Goal: Contribute content: Contribute content

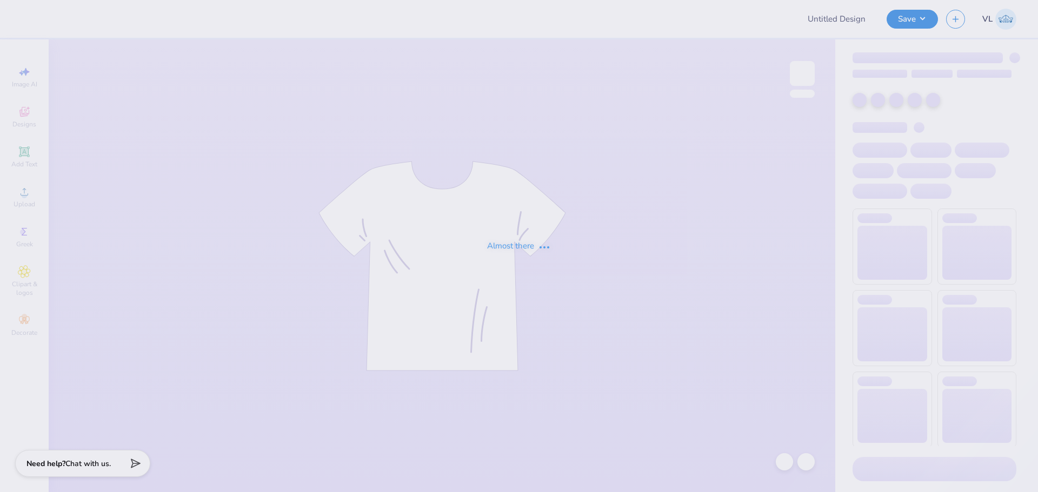
type input "IMSS merch"
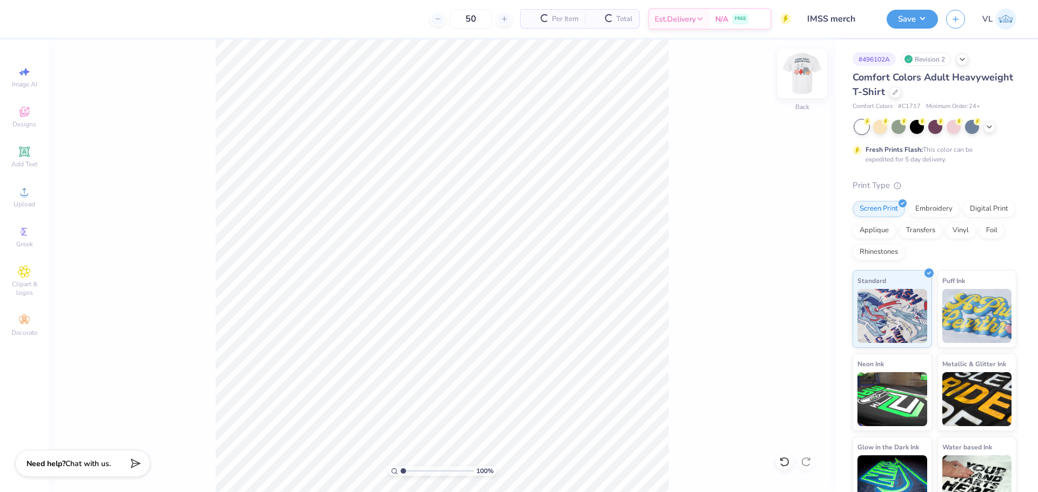
click at [802, 71] on img at bounding box center [801, 73] width 43 height 43
click at [32, 191] on div "Upload" at bounding box center [24, 197] width 38 height 32
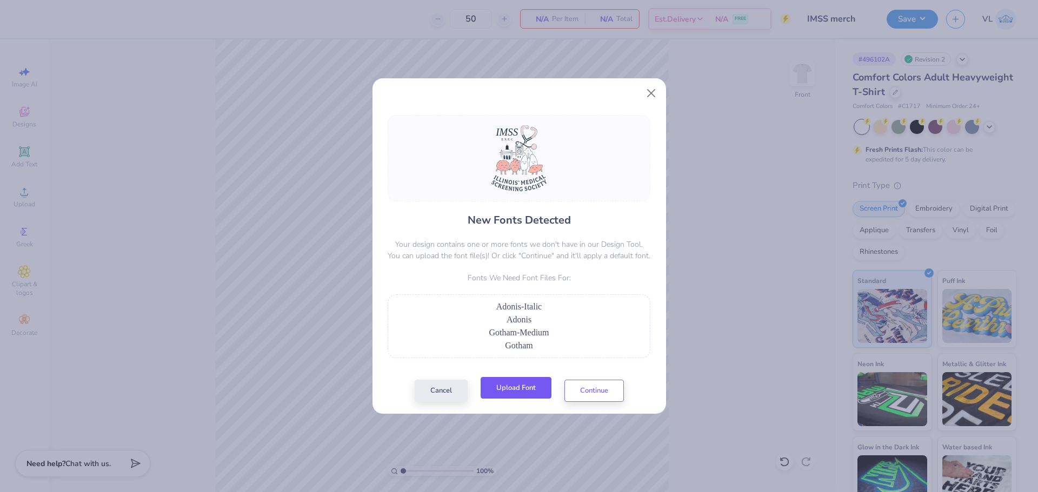
click at [538, 389] on button "Upload Font" at bounding box center [515, 388] width 71 height 22
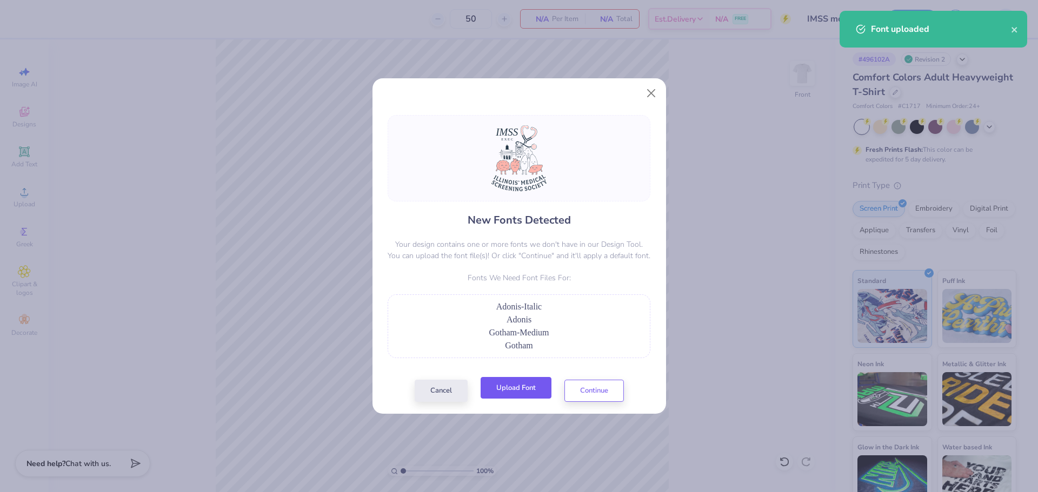
click at [527, 393] on button "Upload Font" at bounding box center [515, 388] width 71 height 22
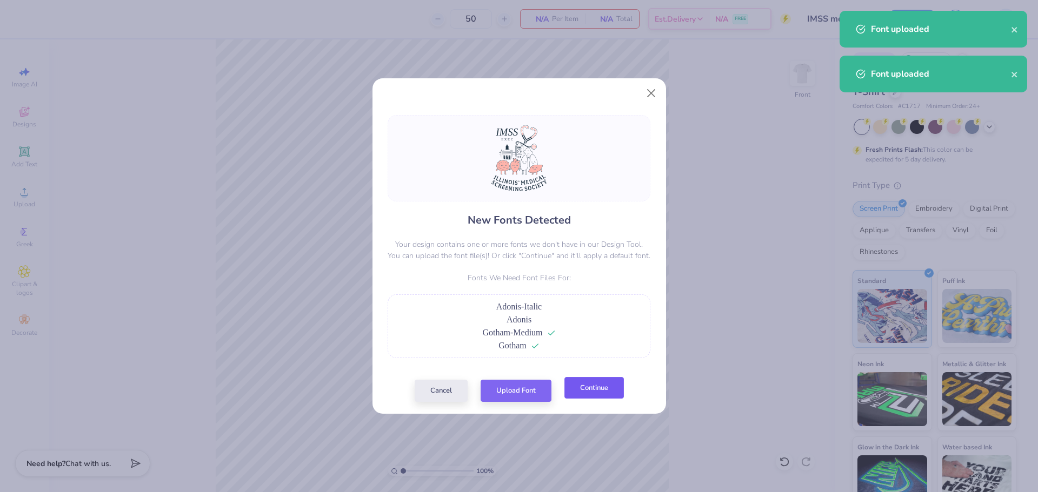
click at [613, 392] on button "Continue" at bounding box center [593, 388] width 59 height 22
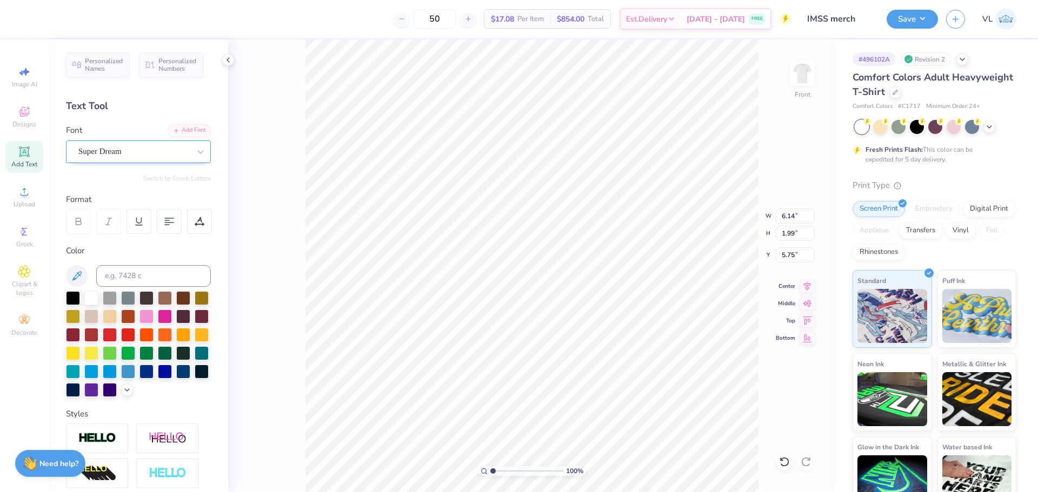
click at [112, 146] on div "Super Dream" at bounding box center [133, 151] width 113 height 17
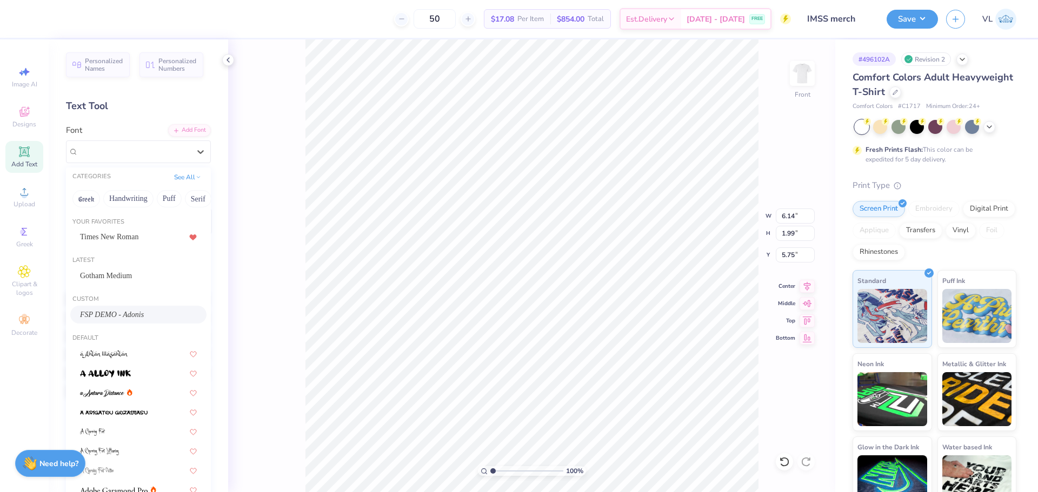
click at [113, 313] on span "FSP DEMO - Adonis" at bounding box center [112, 314] width 64 height 11
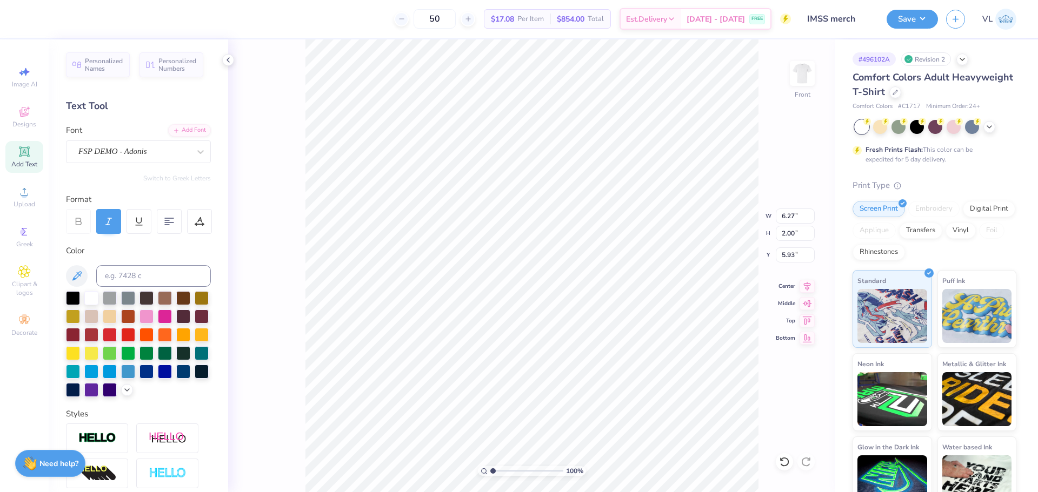
type input "6.27"
type input "2.00"
type input "5.93"
click at [146, 152] on div "Super Dream" at bounding box center [133, 151] width 113 height 17
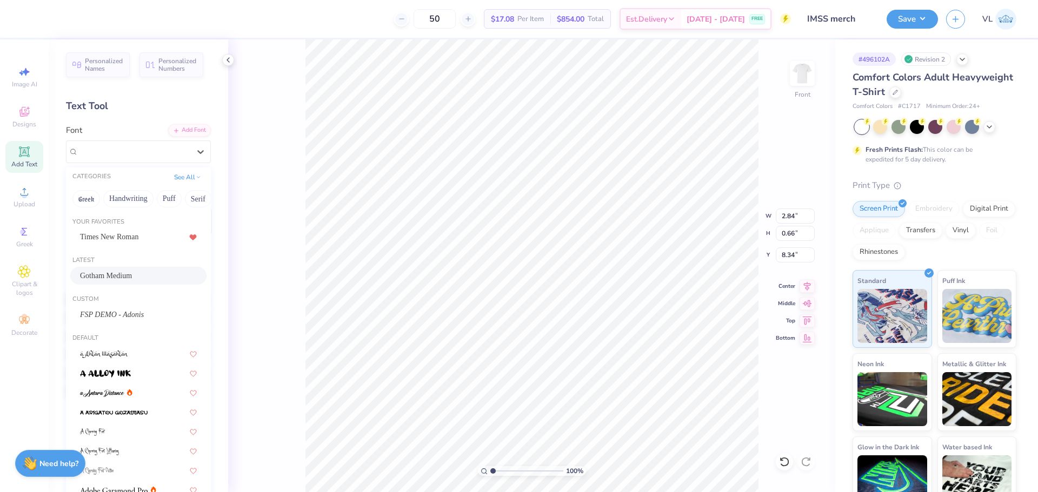
click at [129, 275] on span "Gotham Medium" at bounding box center [106, 275] width 52 height 11
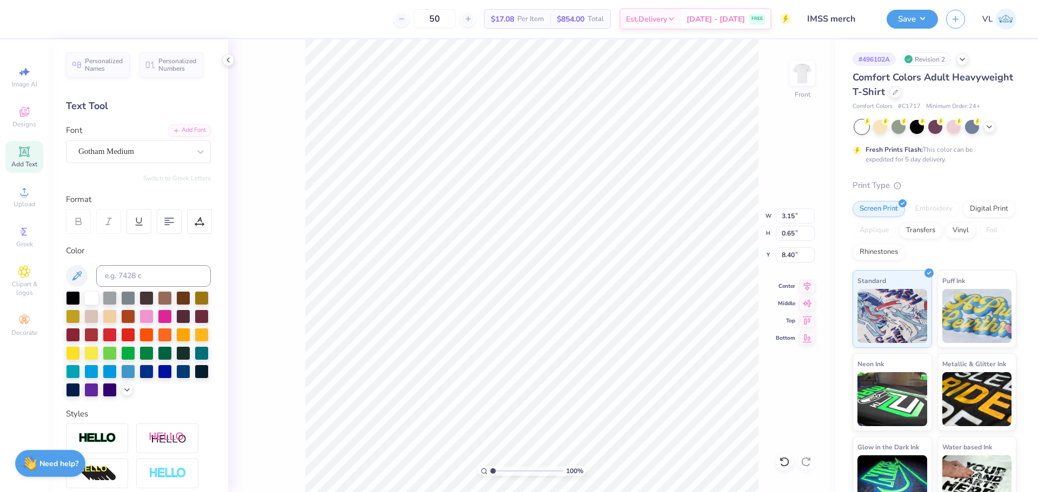
type input "3.15"
type input "0.65"
type input "8.40"
type input "6.27"
type input "3.12"
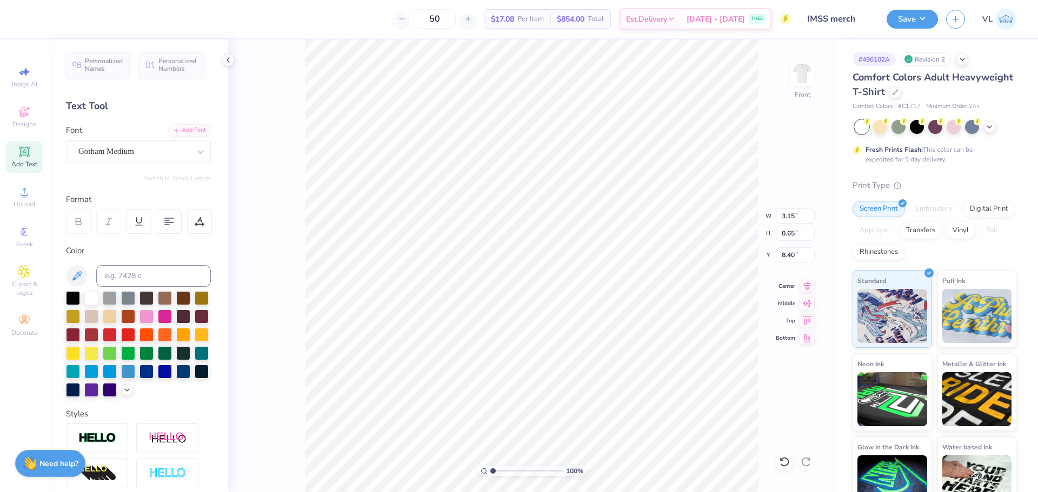
type input "5.93"
click at [804, 282] on icon at bounding box center [807, 284] width 7 height 9
type input "3.15"
type input "0.65"
type input "8.40"
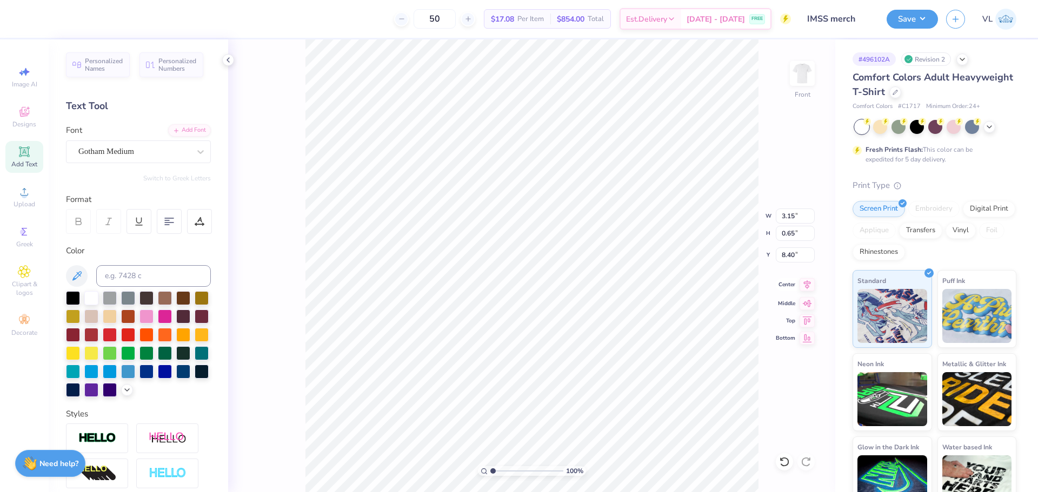
click at [808, 287] on icon at bounding box center [806, 284] width 15 height 13
type input "6.27"
type input "3.12"
type input "5.71"
click at [529, 371] on li "Group" at bounding box center [532, 373] width 85 height 21
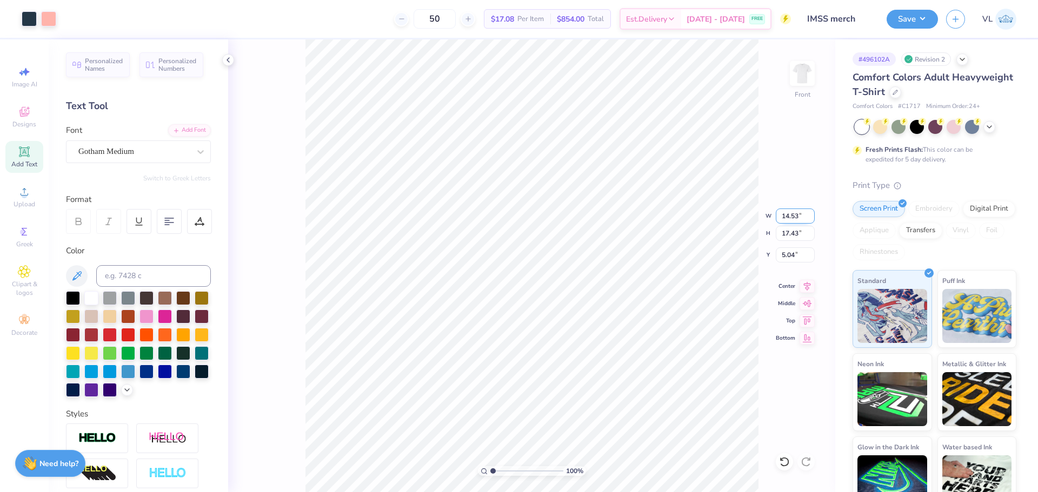
click at [785, 223] on input "14.53" at bounding box center [794, 216] width 39 height 15
type input "12.00"
type input "14.39"
click at [780, 255] on input "6.56" at bounding box center [794, 254] width 39 height 15
type input "3.00"
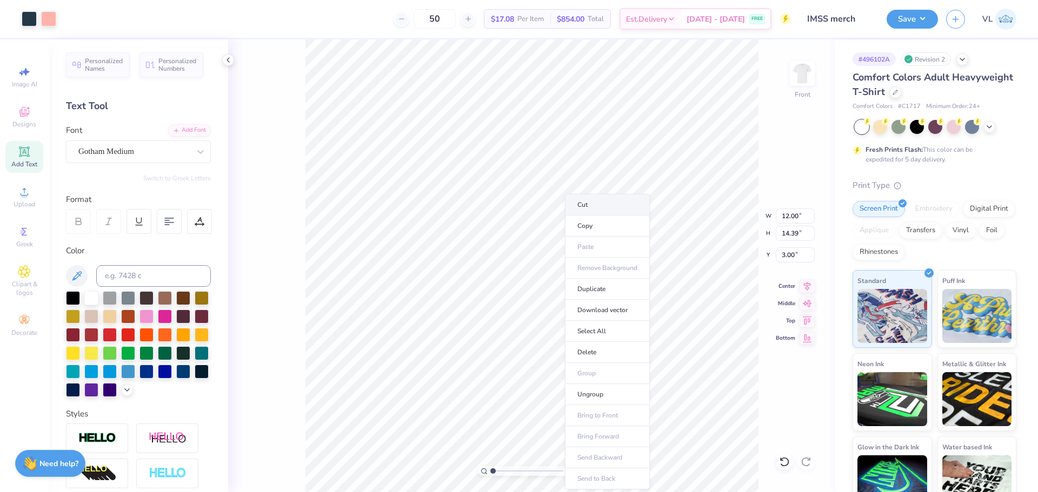
click at [605, 200] on li "Cut" at bounding box center [607, 205] width 85 height 22
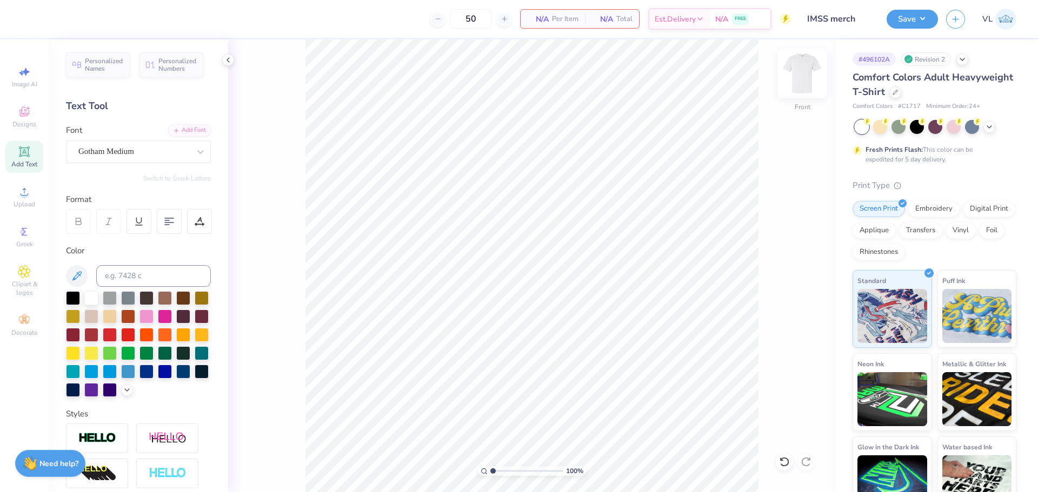
click at [811, 68] on img at bounding box center [801, 73] width 43 height 43
click at [545, 246] on li "Paste" at bounding box center [551, 247] width 85 height 21
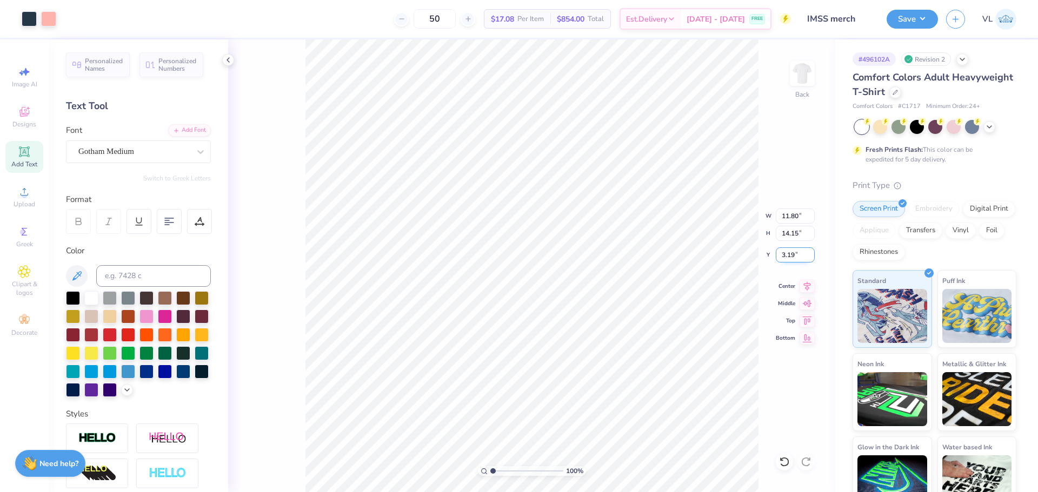
click at [791, 250] on input "3.19" at bounding box center [794, 254] width 39 height 15
type input "3.00"
click at [794, 220] on input "11.80" at bounding box center [794, 216] width 39 height 15
type input "12.00"
type input "14.39"
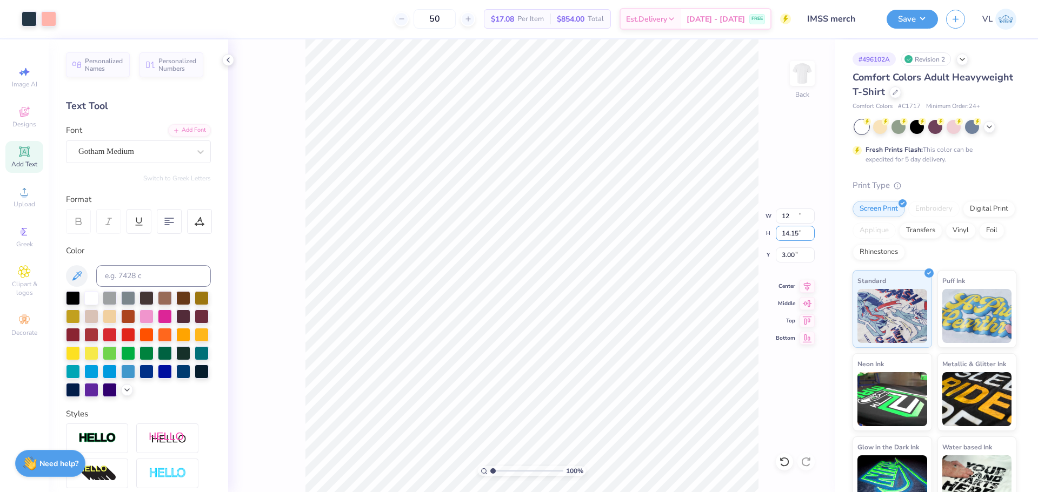
type input "2.88"
click at [29, 18] on div at bounding box center [29, 17] width 15 height 15
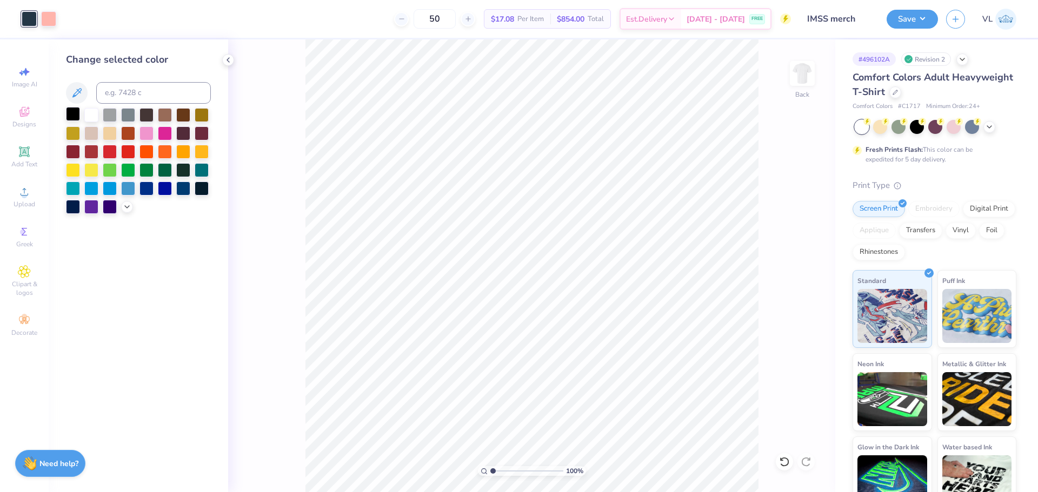
click at [72, 112] on div at bounding box center [73, 114] width 14 height 14
click at [170, 94] on input at bounding box center [153, 93] width 115 height 22
click at [46, 22] on div at bounding box center [48, 17] width 15 height 15
click at [140, 95] on input at bounding box center [153, 93] width 115 height 22
paste input
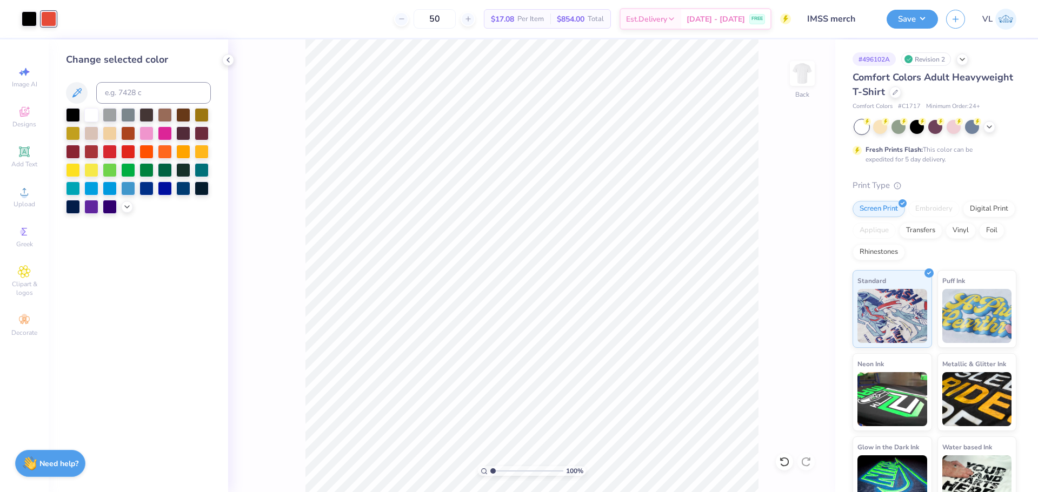
click at [277, 353] on div "100 % Back" at bounding box center [531, 265] width 607 height 453
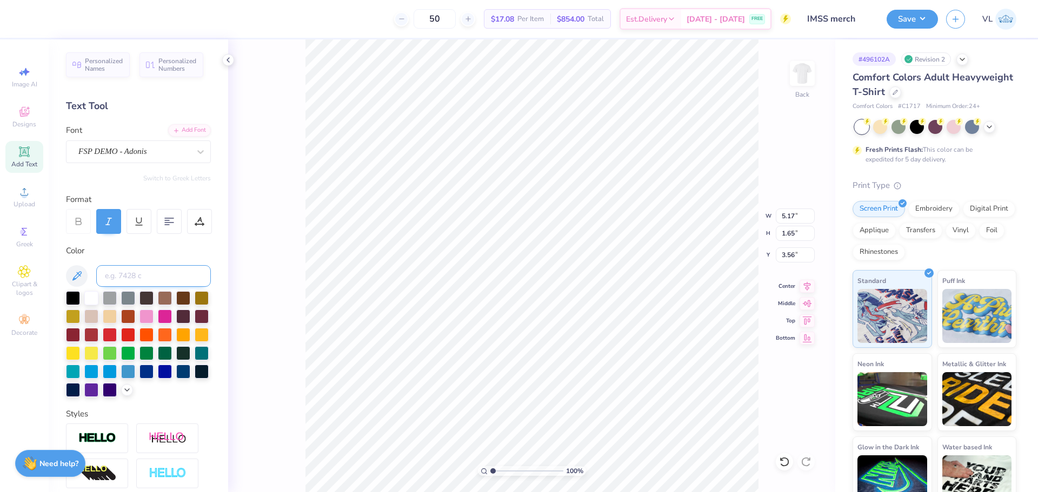
click at [118, 266] on input at bounding box center [153, 276] width 115 height 22
paste input
click at [155, 277] on input at bounding box center [153, 276] width 115 height 22
paste input
click at [300, 234] on div "100 % Back W 2.60 2.60 " H 0.54 0.54 " Y 5.60 5.60 " Center Middle Top Bottom" at bounding box center [531, 265] width 607 height 453
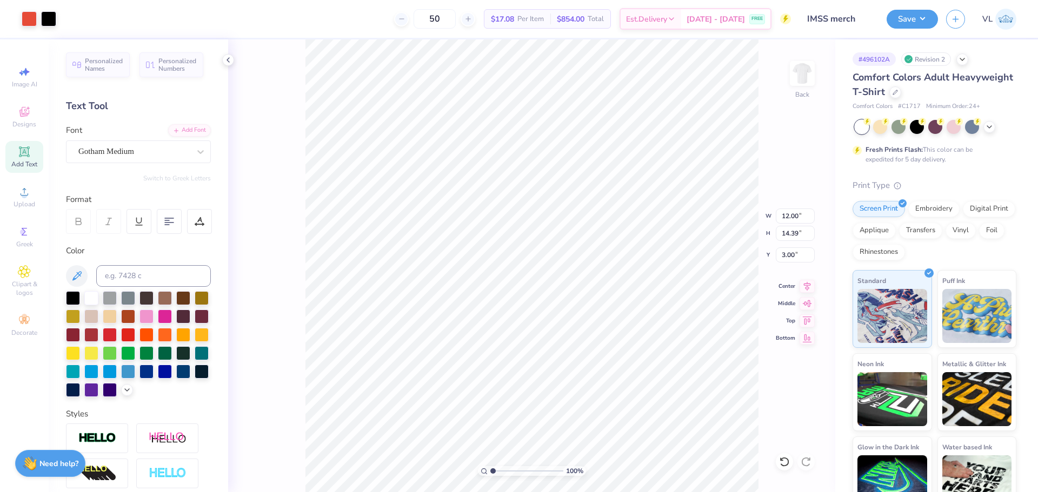
click at [61, 15] on div "Art colors 50 $17.08 Per Item $854.00 Total Est. Delivery [DATE] - [DATE] FREE …" at bounding box center [519, 19] width 1038 height 38
click at [53, 21] on div at bounding box center [48, 17] width 15 height 15
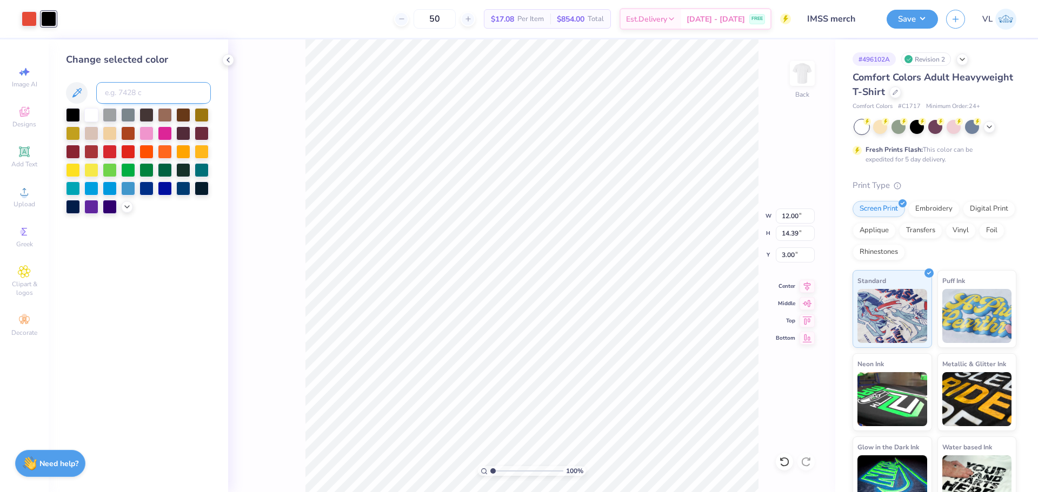
click at [130, 86] on input at bounding box center [153, 93] width 115 height 22
paste input
click at [250, 141] on div "100 % Back W 12.00 12.00 " H 14.39 14.39 " Y 3.00 3.00 " Center Middle Top Bott…" at bounding box center [531, 265] width 607 height 453
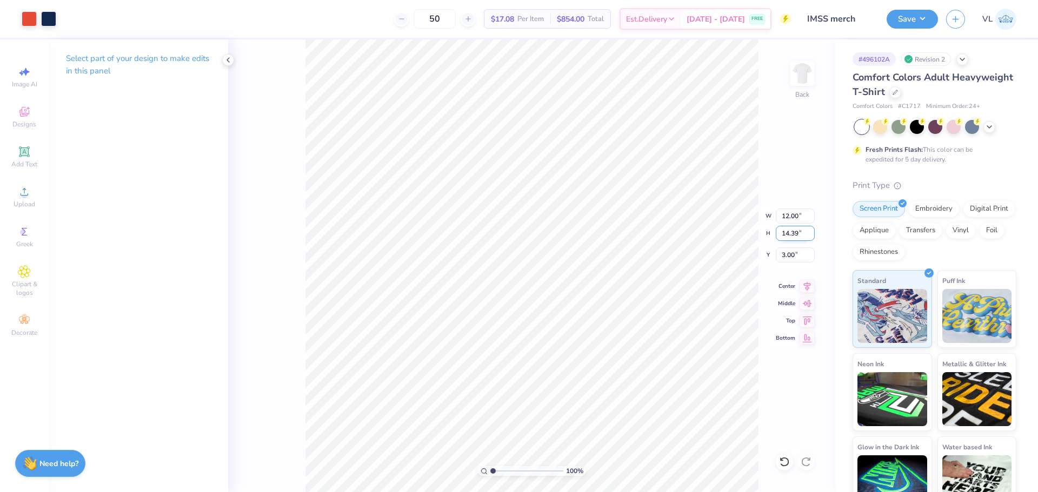
click at [790, 232] on input "14.39" at bounding box center [794, 233] width 39 height 15
type input "13"
type input "10.84"
type input "13.00"
type input "3.69"
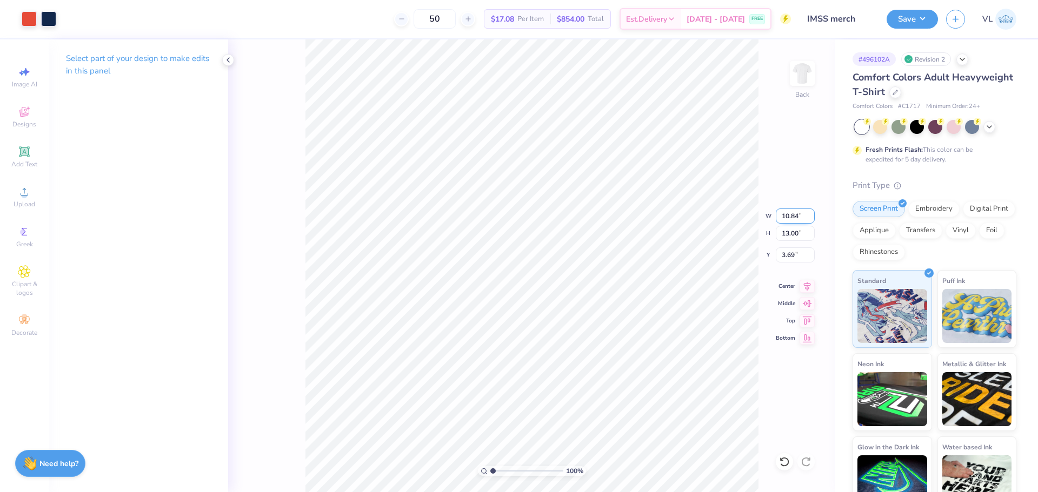
click at [793, 218] on input "10.84" at bounding box center [794, 216] width 39 height 15
type input "12.00"
type input "14.39"
type input "3.00"
click at [906, 12] on button "Save" at bounding box center [911, 17] width 51 height 19
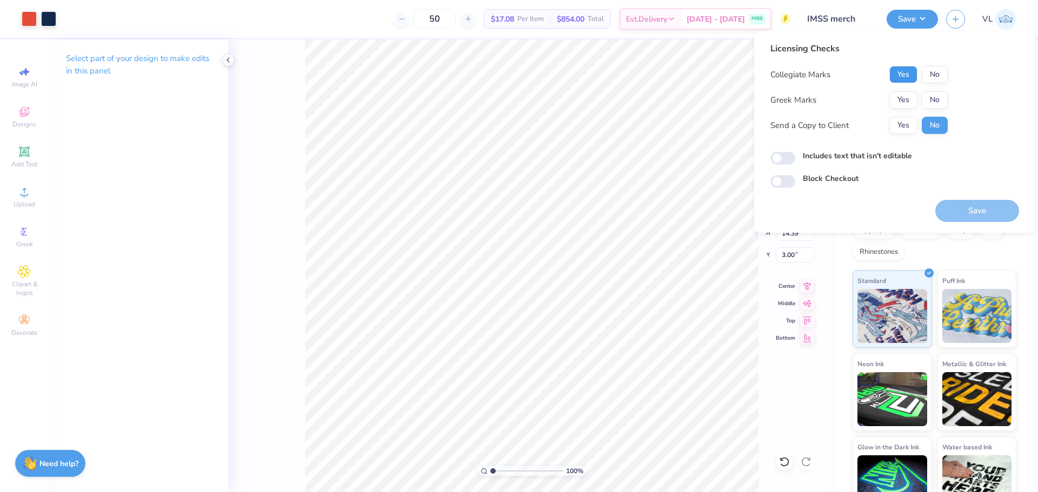
click at [904, 72] on button "Yes" at bounding box center [903, 74] width 28 height 17
click at [935, 101] on button "No" at bounding box center [934, 99] width 26 height 17
click at [963, 205] on button "Save" at bounding box center [977, 211] width 84 height 22
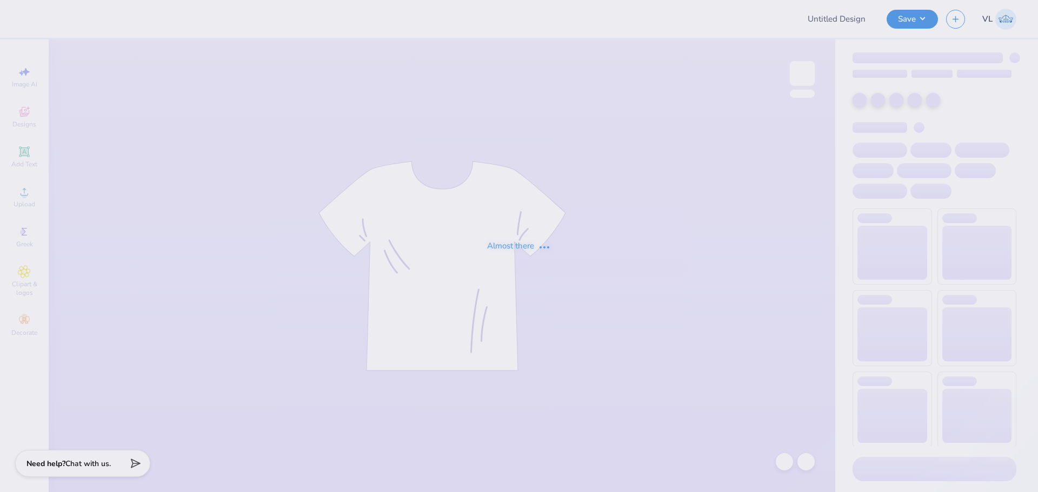
type input "Mock rock 2025"
